Goal: Information Seeking & Learning: Learn about a topic

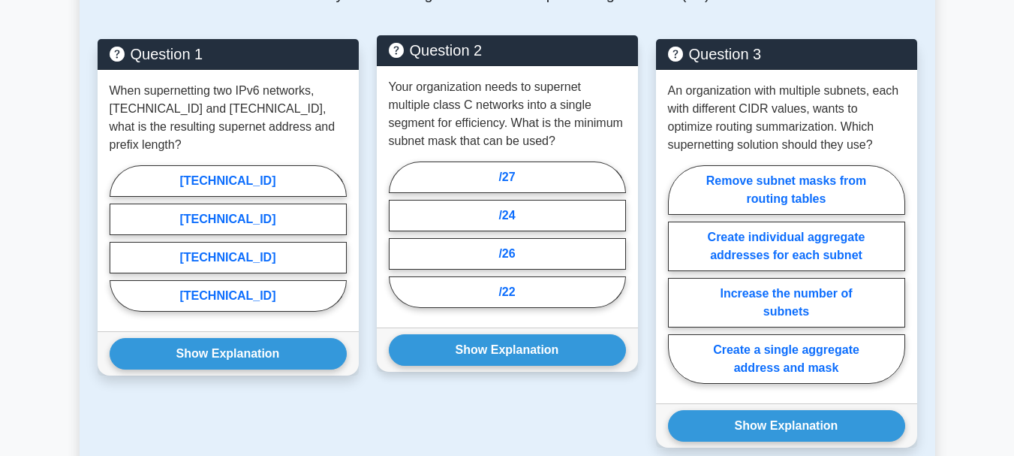
scroll to position [1352, 0]
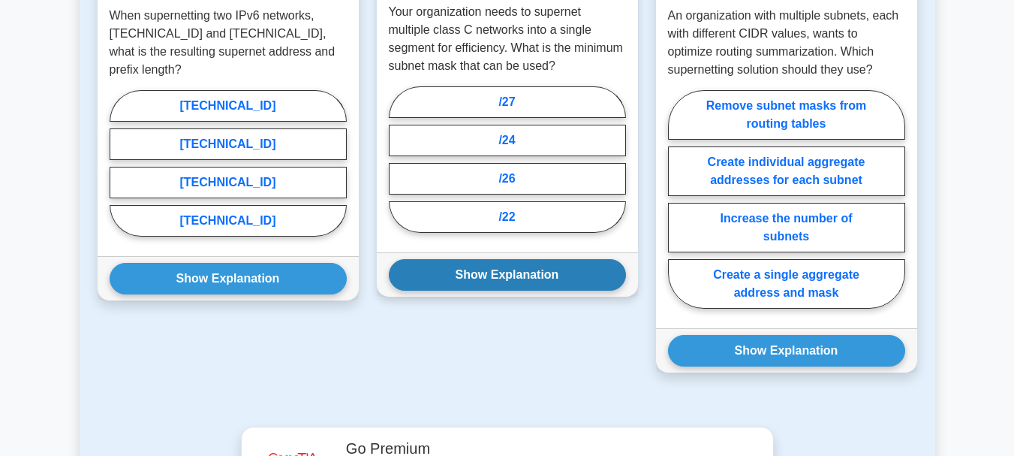
click at [496, 268] on button "Show Explanation" at bounding box center [507, 275] width 237 height 32
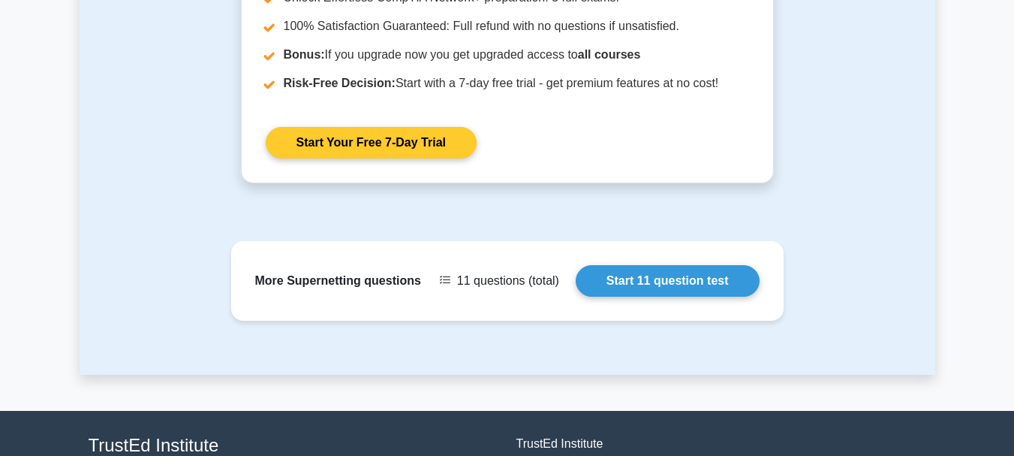
scroll to position [2403, 0]
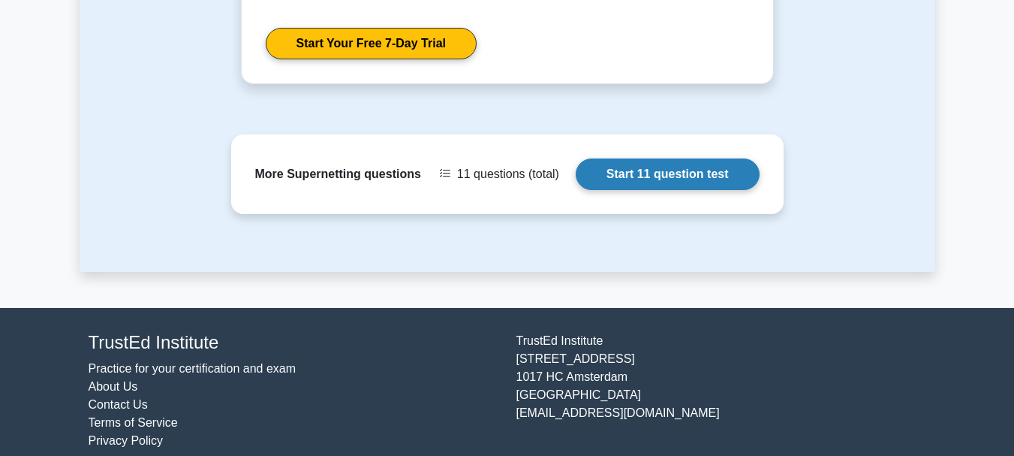
click at [627, 162] on link "Start 11 question test" at bounding box center [668, 174] width 184 height 32
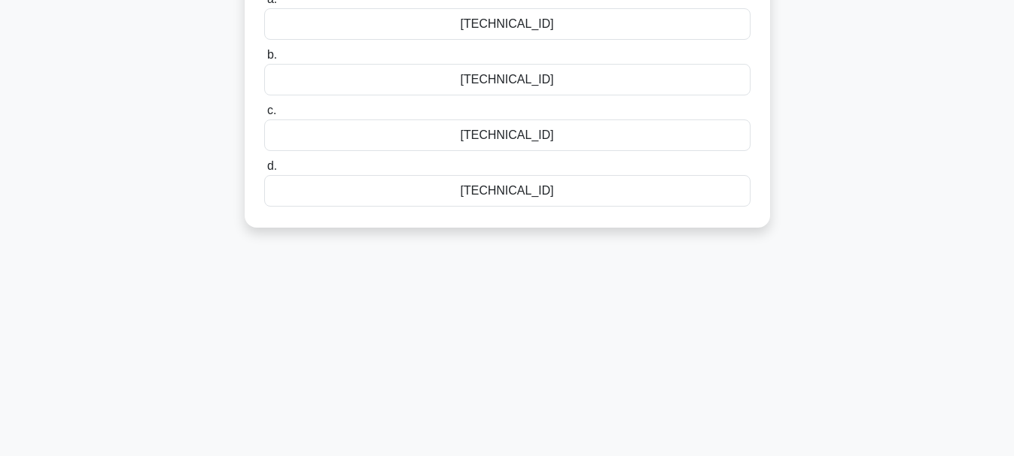
scroll to position [130, 0]
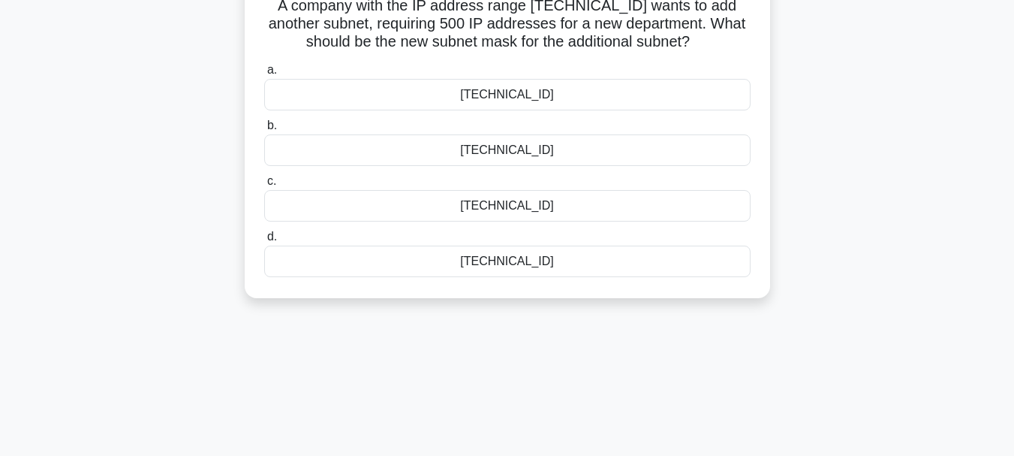
click at [502, 207] on div "[TECHNICAL_ID]" at bounding box center [507, 206] width 487 height 32
click at [264, 186] on input "c. [TECHNICAL_ID]" at bounding box center [264, 181] width 0 height 10
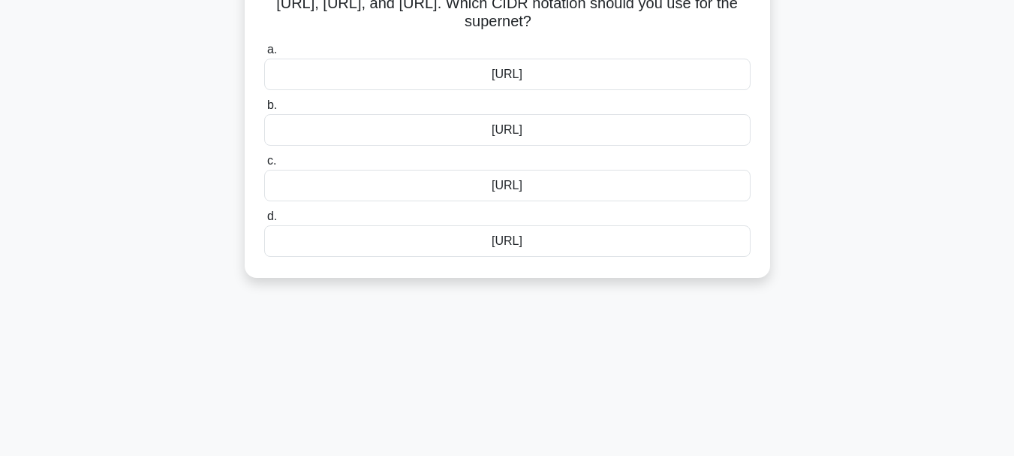
scroll to position [75, 0]
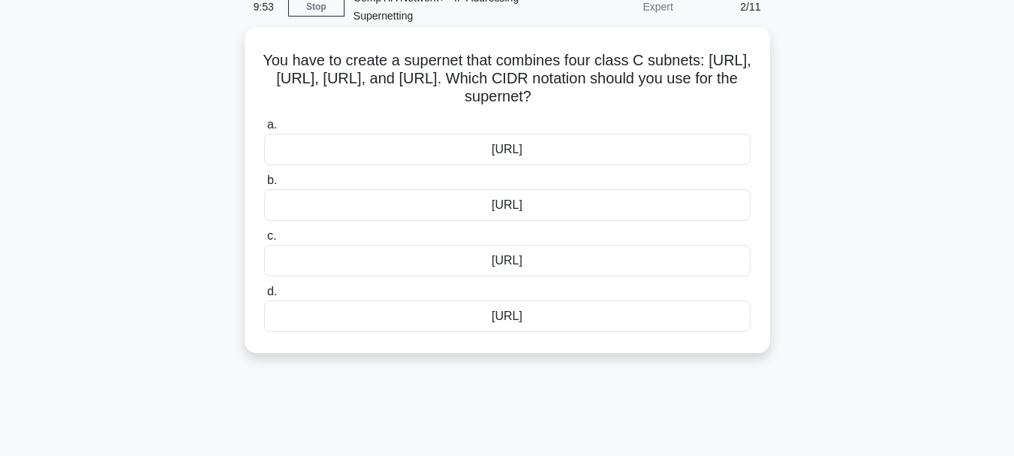
click at [517, 312] on div "[URL]" at bounding box center [507, 316] width 487 height 32
click at [264, 297] on input "d. [URL]" at bounding box center [264, 292] width 0 height 10
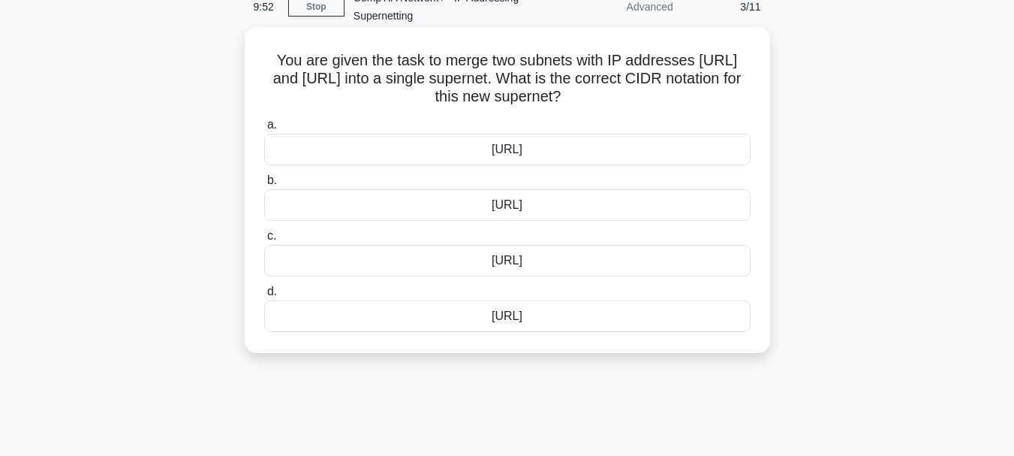
scroll to position [0, 0]
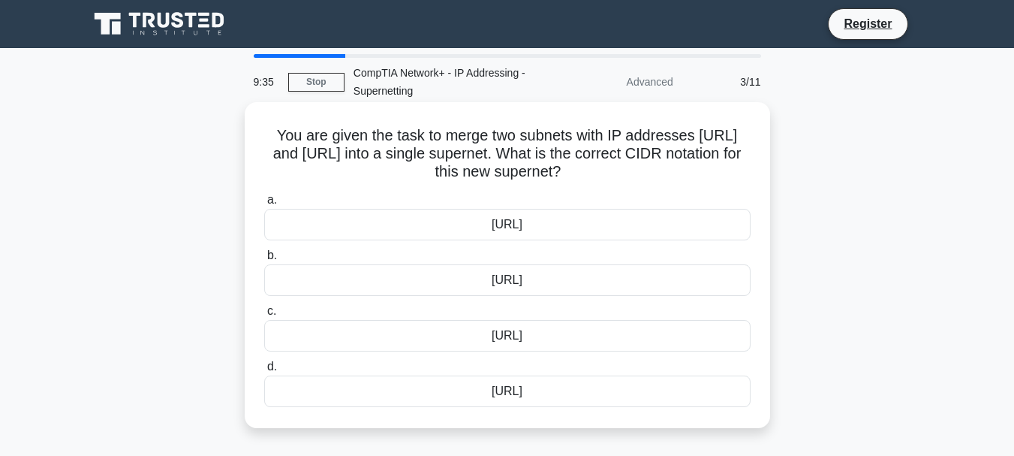
click at [517, 228] on div "[URL]" at bounding box center [507, 225] width 487 height 32
click at [264, 205] on input "a. [URL]" at bounding box center [264, 200] width 0 height 10
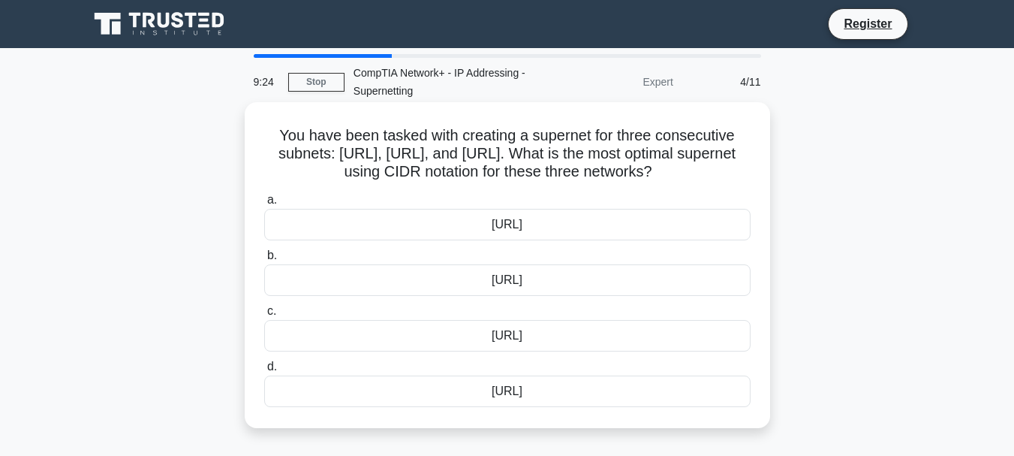
click at [521, 217] on div "[URL]" at bounding box center [507, 225] width 487 height 32
click at [264, 205] on input "a. [URL]" at bounding box center [264, 200] width 0 height 10
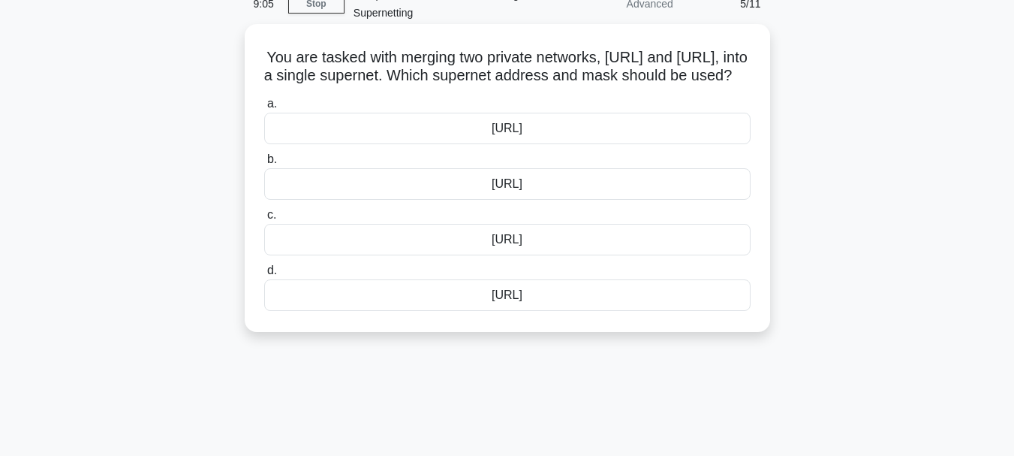
scroll to position [150, 0]
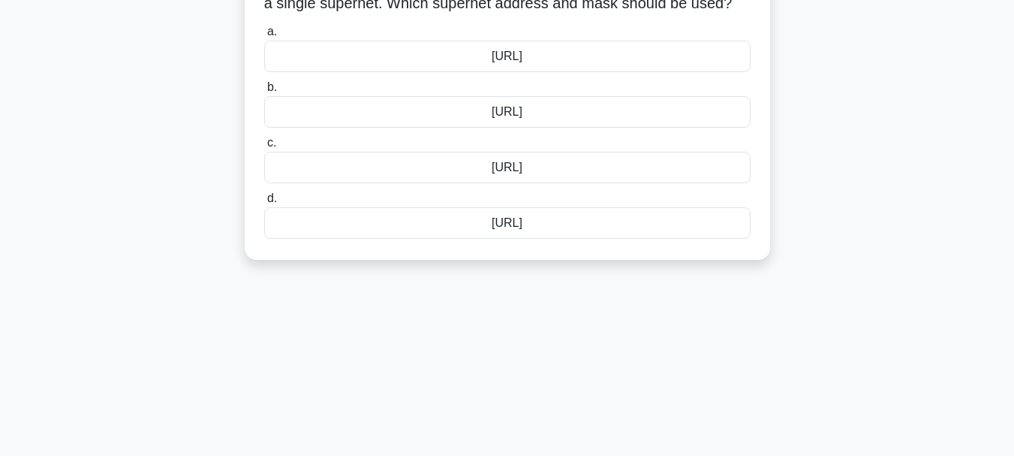
click at [510, 183] on div "[URL]" at bounding box center [507, 168] width 487 height 32
click at [264, 148] on input "c. [URL]" at bounding box center [264, 143] width 0 height 10
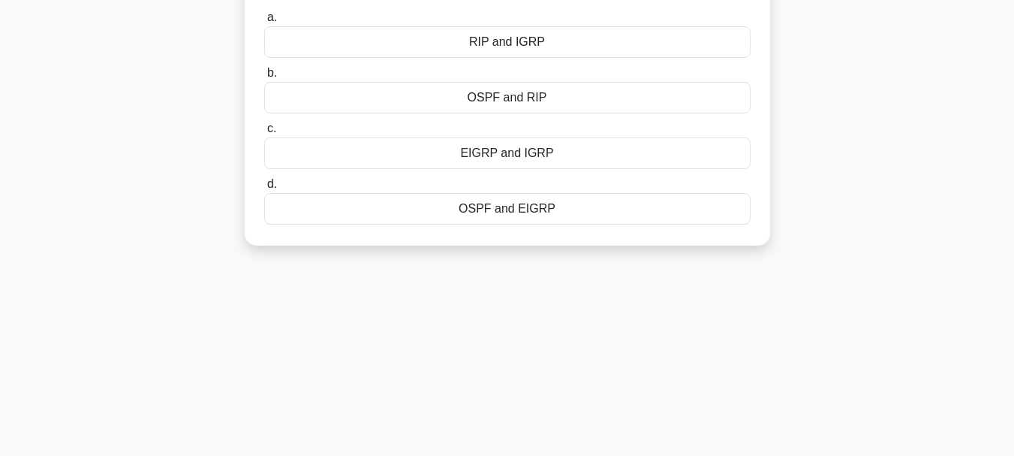
scroll to position [0, 0]
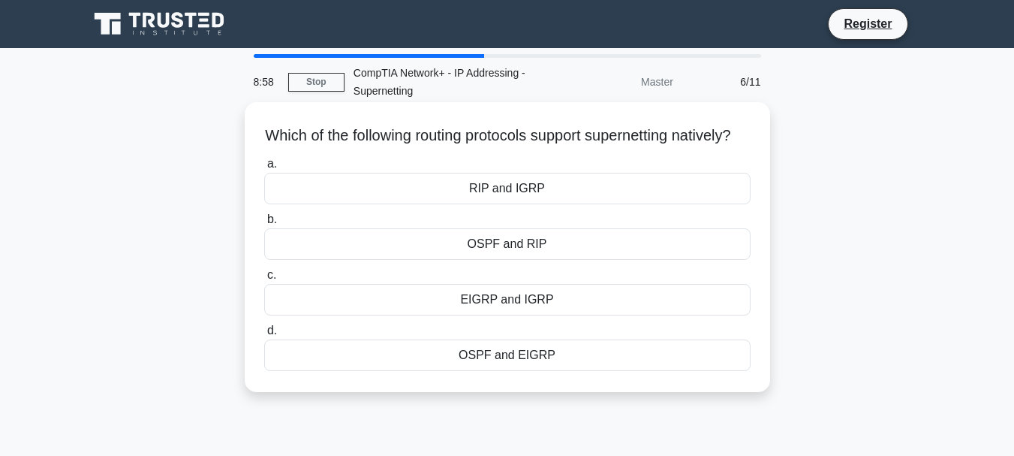
click at [500, 371] on div "OSPF and EIGRP" at bounding box center [507, 355] width 487 height 32
click at [264, 336] on input "d. OSPF and EIGRP" at bounding box center [264, 331] width 0 height 10
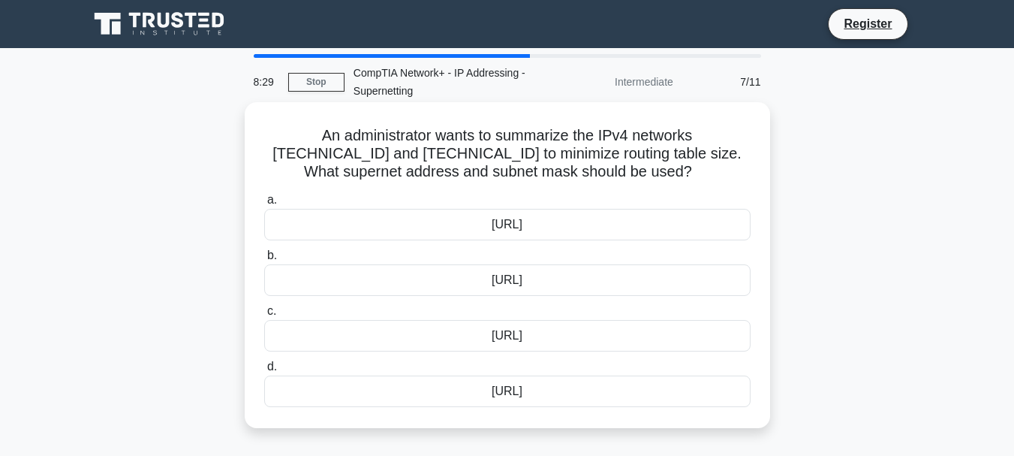
click at [512, 285] on div "[URL]" at bounding box center [507, 280] width 487 height 32
click at [264, 261] on input "b. [URL]" at bounding box center [264, 256] width 0 height 10
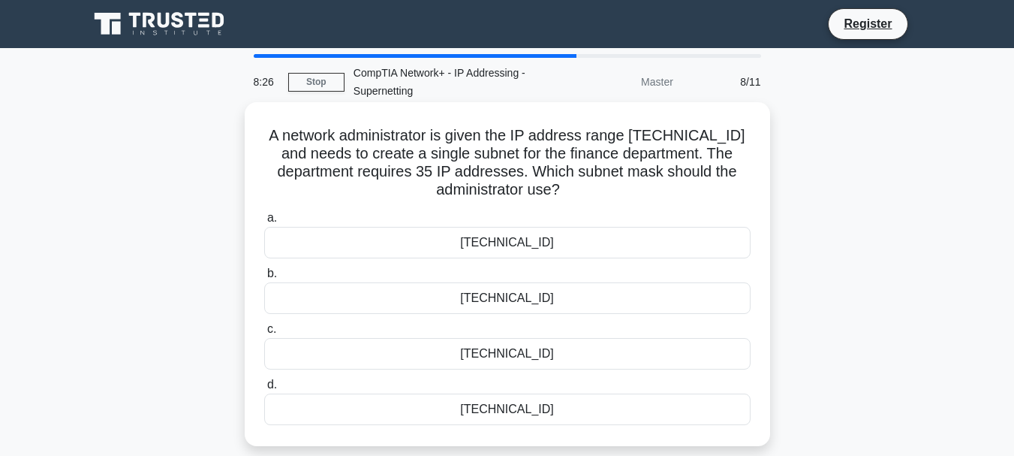
click at [514, 284] on div "[TECHNICAL_ID]" at bounding box center [507, 298] width 487 height 32
click at [264, 279] on input "b. [TECHNICAL_ID]" at bounding box center [264, 274] width 0 height 10
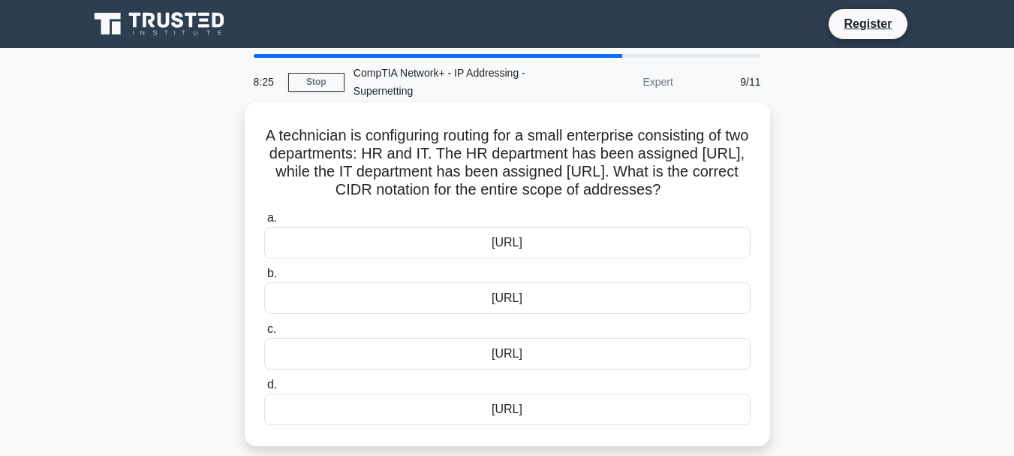
click at [514, 297] on div "[URL]" at bounding box center [507, 298] width 487 height 32
click at [264, 279] on input "b. [URL]" at bounding box center [264, 274] width 0 height 10
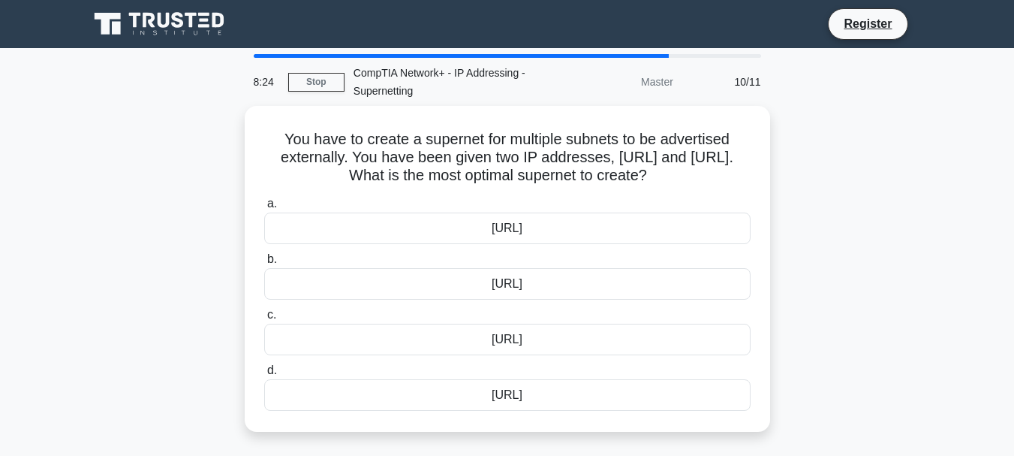
click at [514, 297] on div "a. [URL] b. [URL] c. d." at bounding box center [507, 302] width 505 height 222
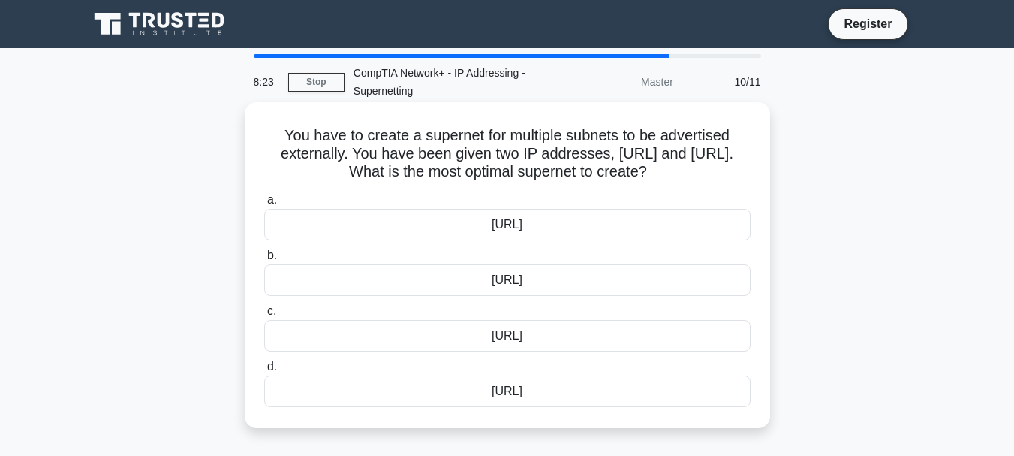
click at [511, 339] on div "[URL]" at bounding box center [507, 336] width 487 height 32
click at [264, 316] on input "c. [URL]" at bounding box center [264, 311] width 0 height 10
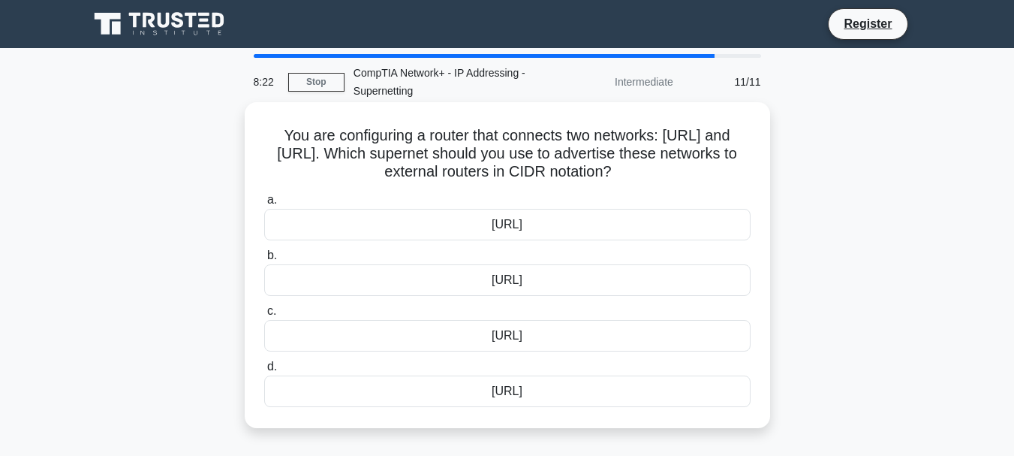
click at [499, 386] on div "[URL]" at bounding box center [507, 391] width 487 height 32
click at [264, 372] on input "d. [URL]" at bounding box center [264, 367] width 0 height 10
